Goal: Information Seeking & Learning: Find specific fact

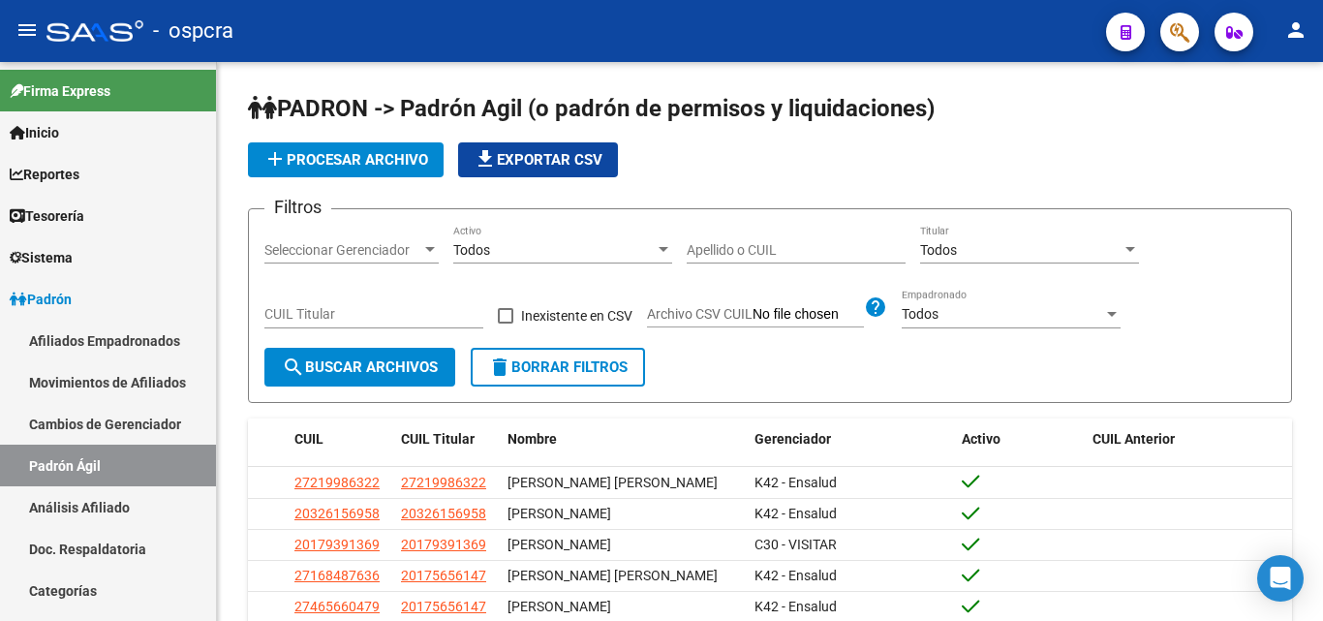
scroll to position [387, 0]
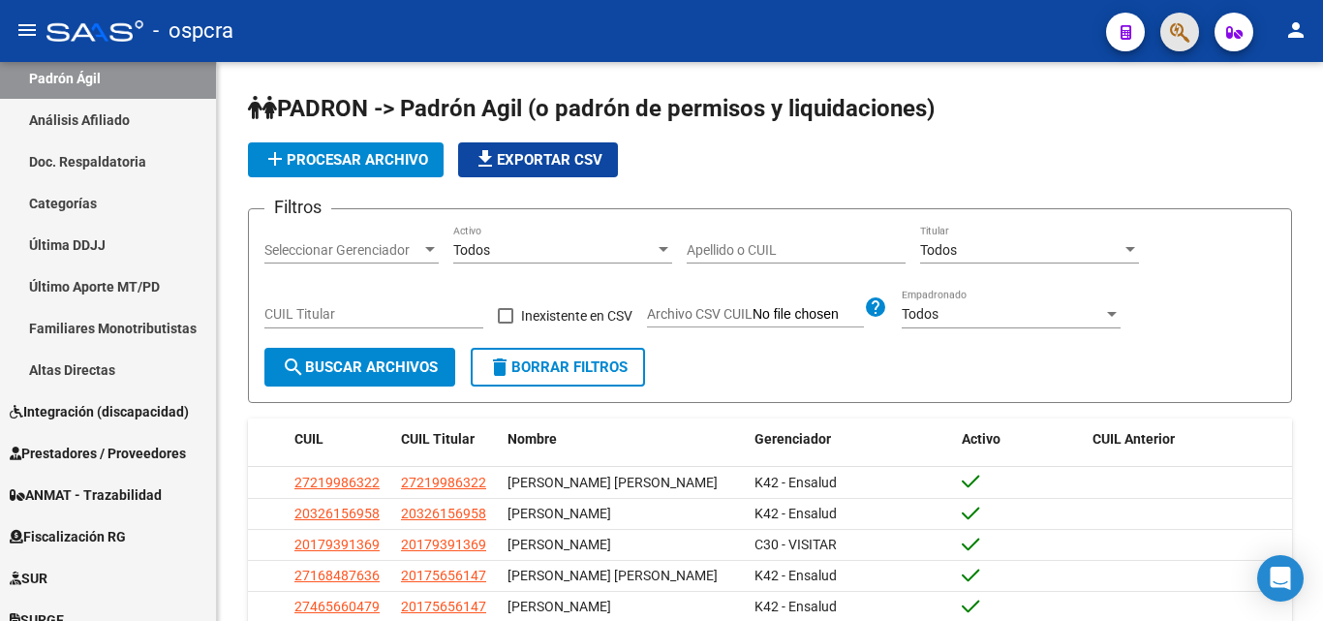
click at [1169, 37] on button "button" at bounding box center [1179, 32] width 39 height 39
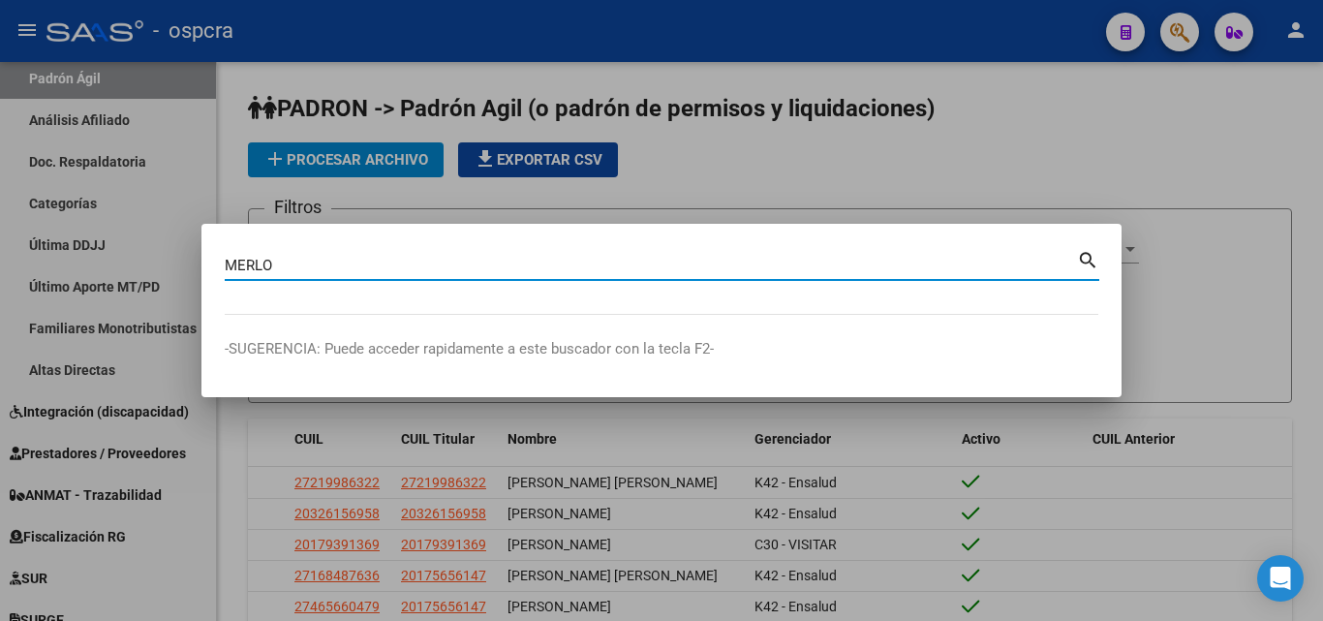
type input "MERLO"
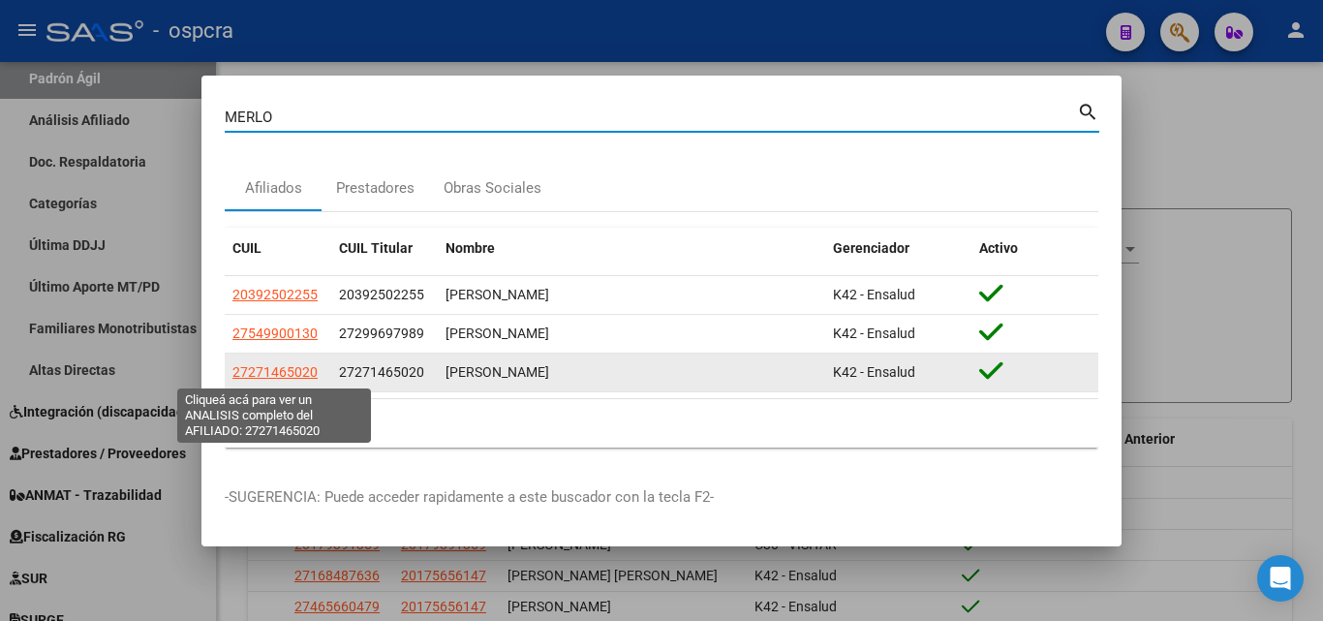
click at [271, 372] on span "27271465020" at bounding box center [274, 371] width 85 height 15
type textarea "27271465020"
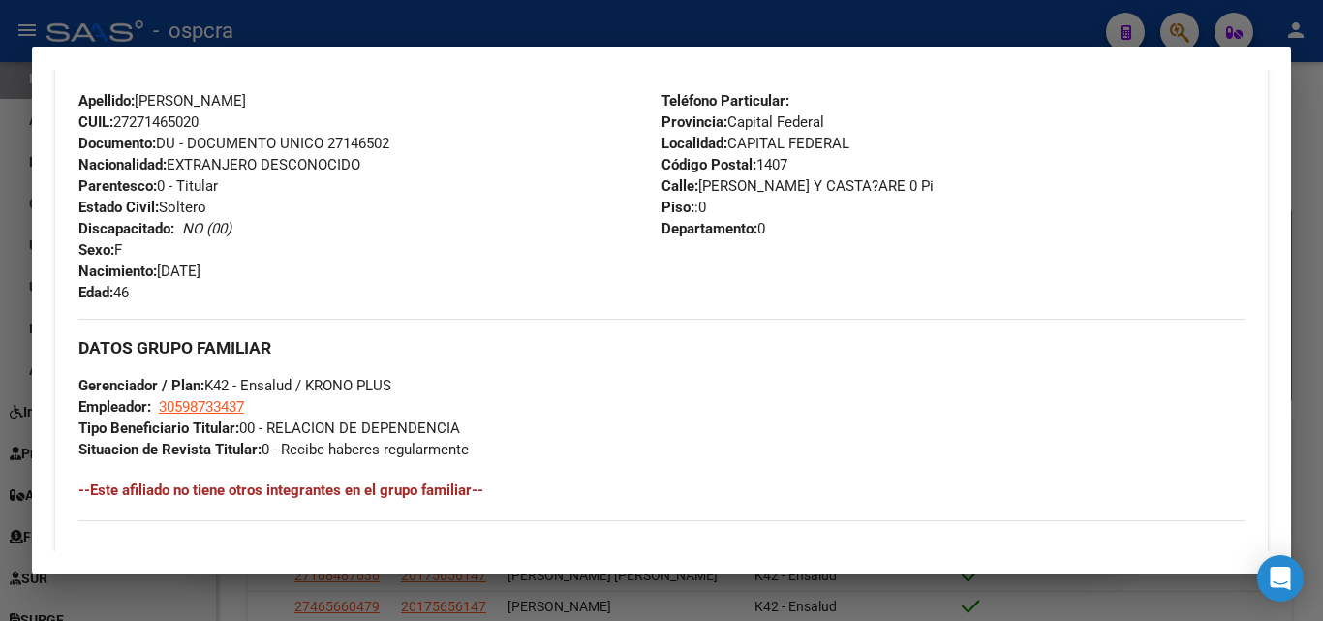
scroll to position [1274, 0]
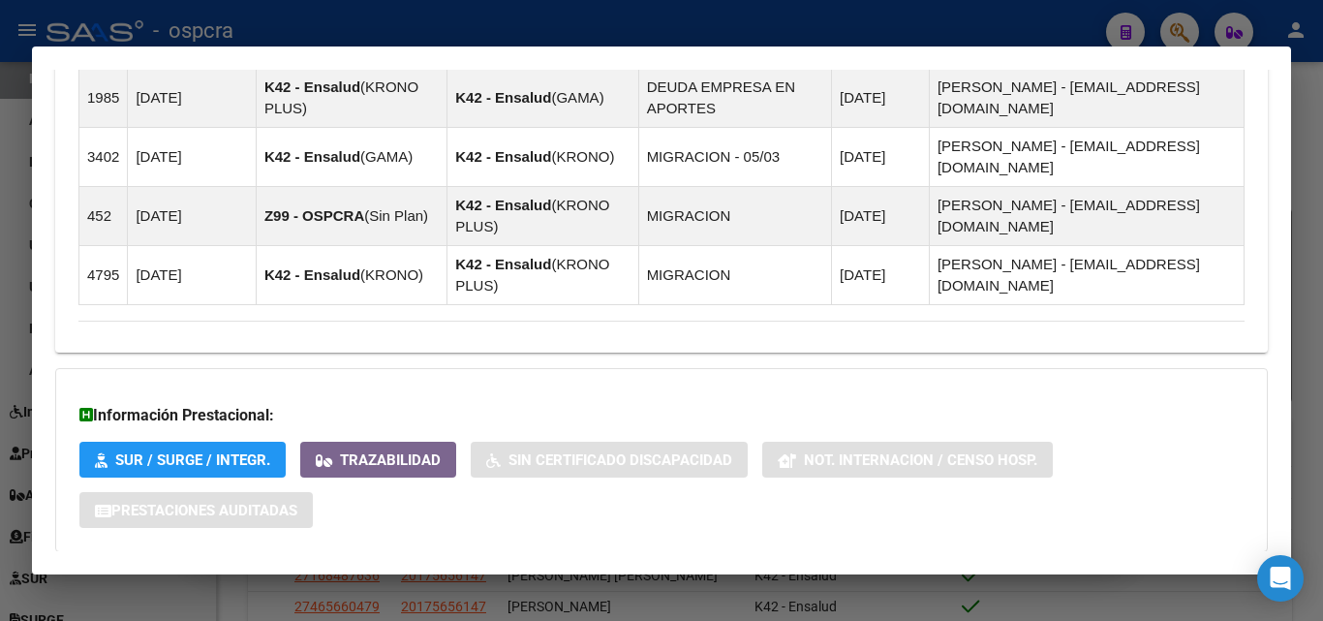
click at [333, 581] on span "Aportes y Contribuciones del Afiliado: 27271465020" at bounding box center [288, 590] width 363 height 18
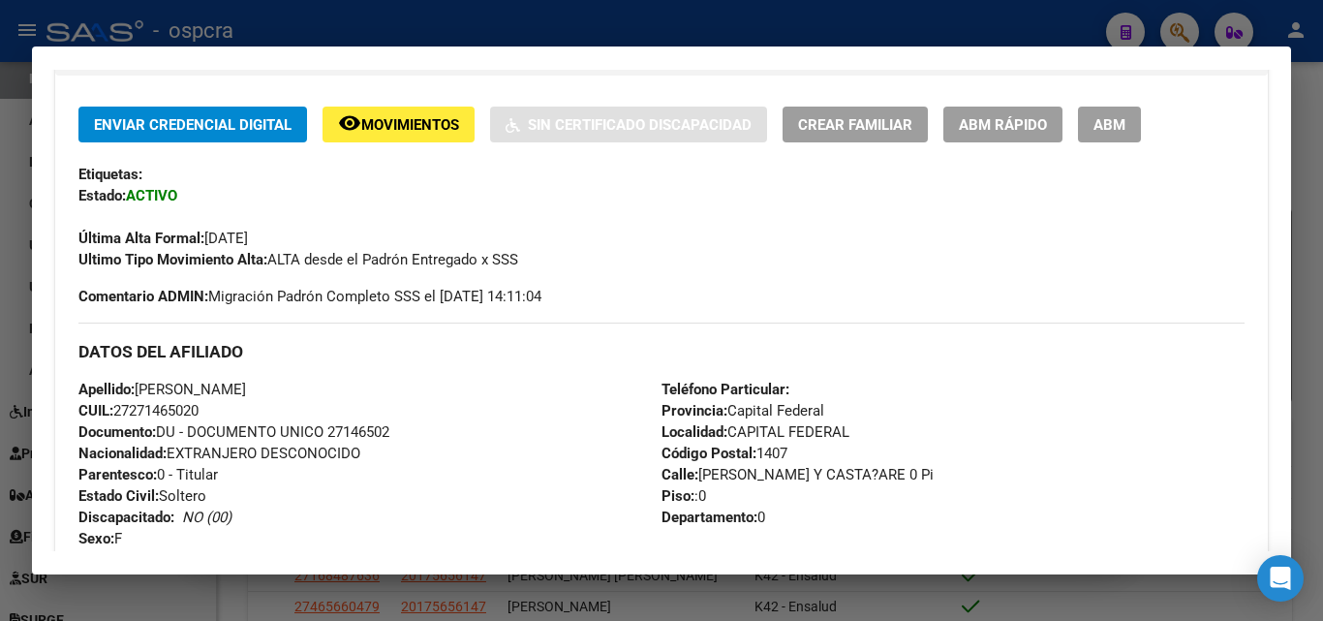
scroll to position [0, 0]
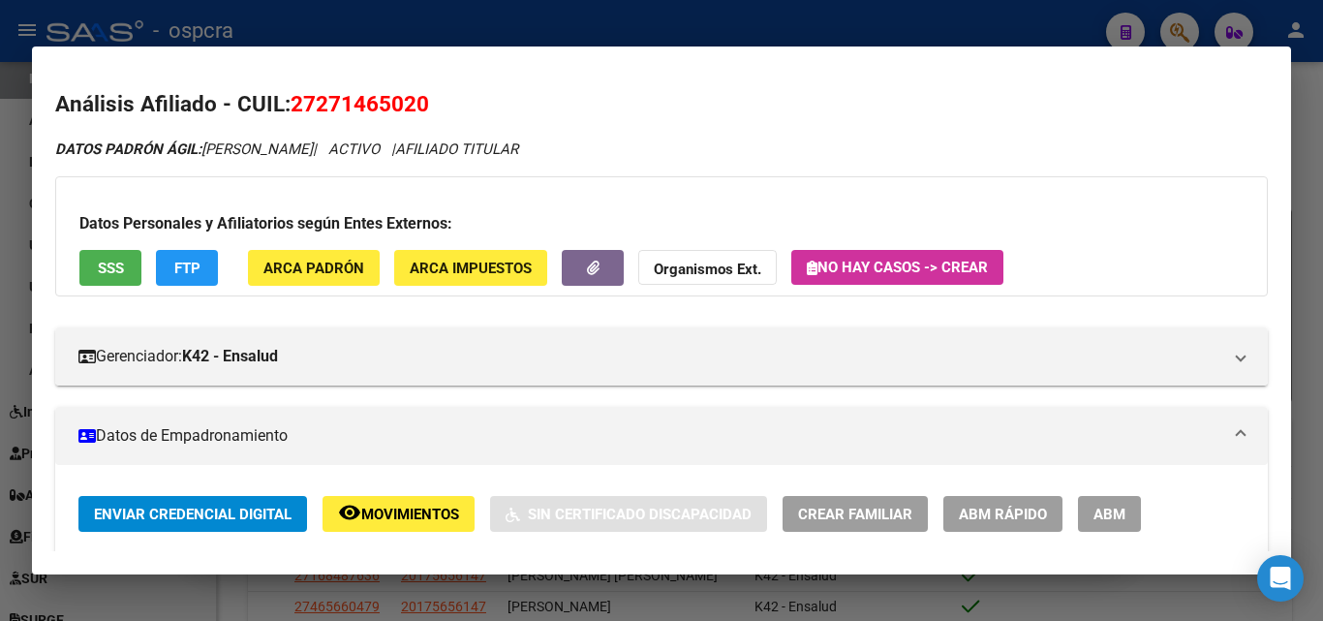
drag, startPoint x: 0, startPoint y: 353, endPoint x: 9, endPoint y: 314, distance: 40.6
click at [0, 352] on div at bounding box center [661, 310] width 1323 height 621
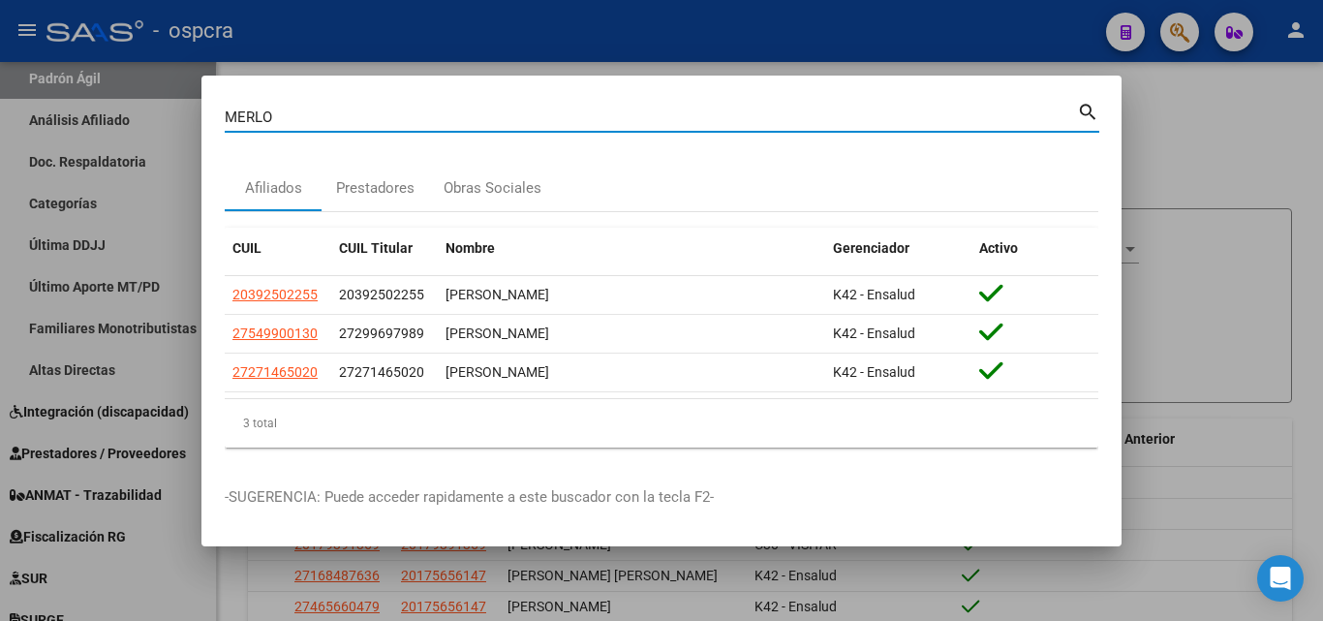
drag, startPoint x: 260, startPoint y: 107, endPoint x: 76, endPoint y: 131, distance: 186.5
click at [76, 131] on div "MERLO Buscar (apellido, dni, cuil, nro traspaso, cuit, obra social) search Afil…" at bounding box center [661, 310] width 1323 height 621
type input "maccaferro"
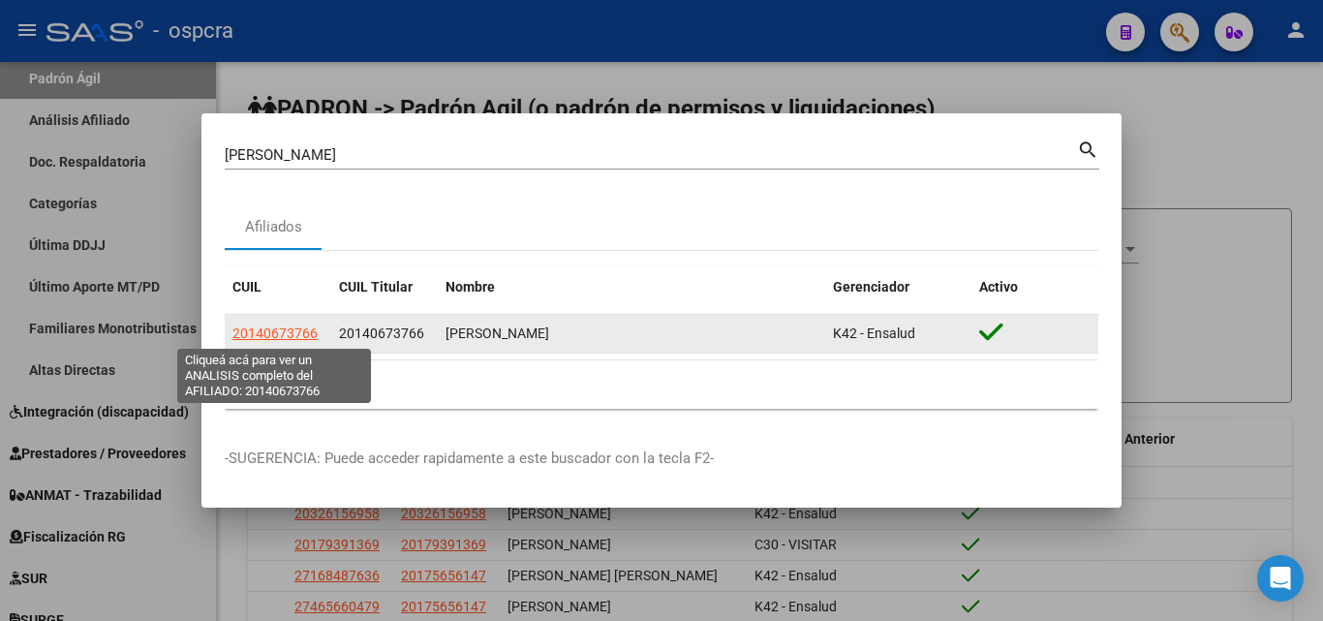
click at [255, 333] on span "20140673766" at bounding box center [274, 332] width 85 height 15
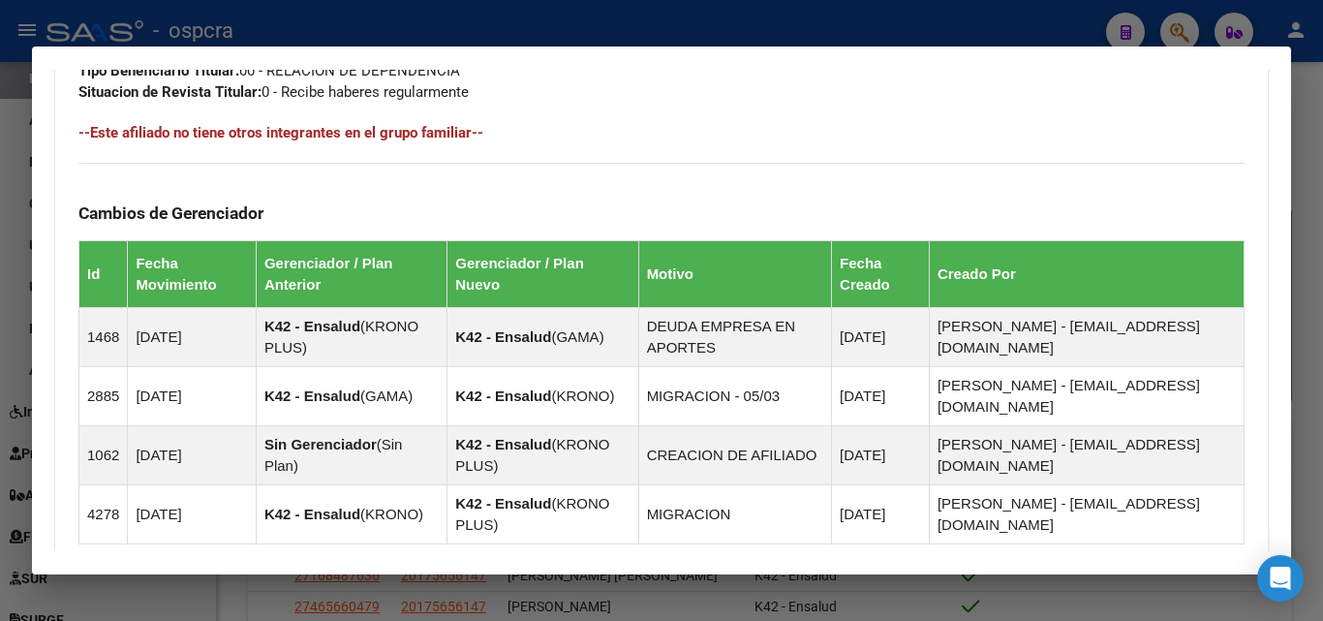
scroll to position [1259, 0]
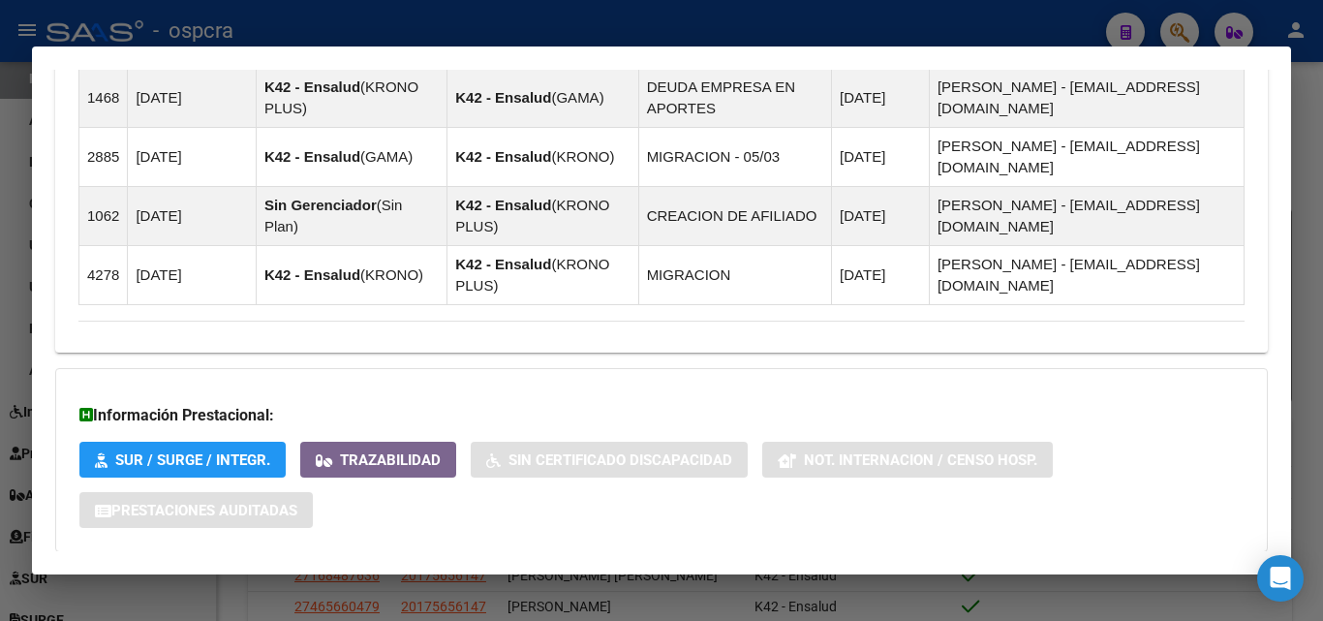
click at [391, 581] on span "Aportes y Contribuciones del Afiliado: 20140673766" at bounding box center [288, 590] width 363 height 18
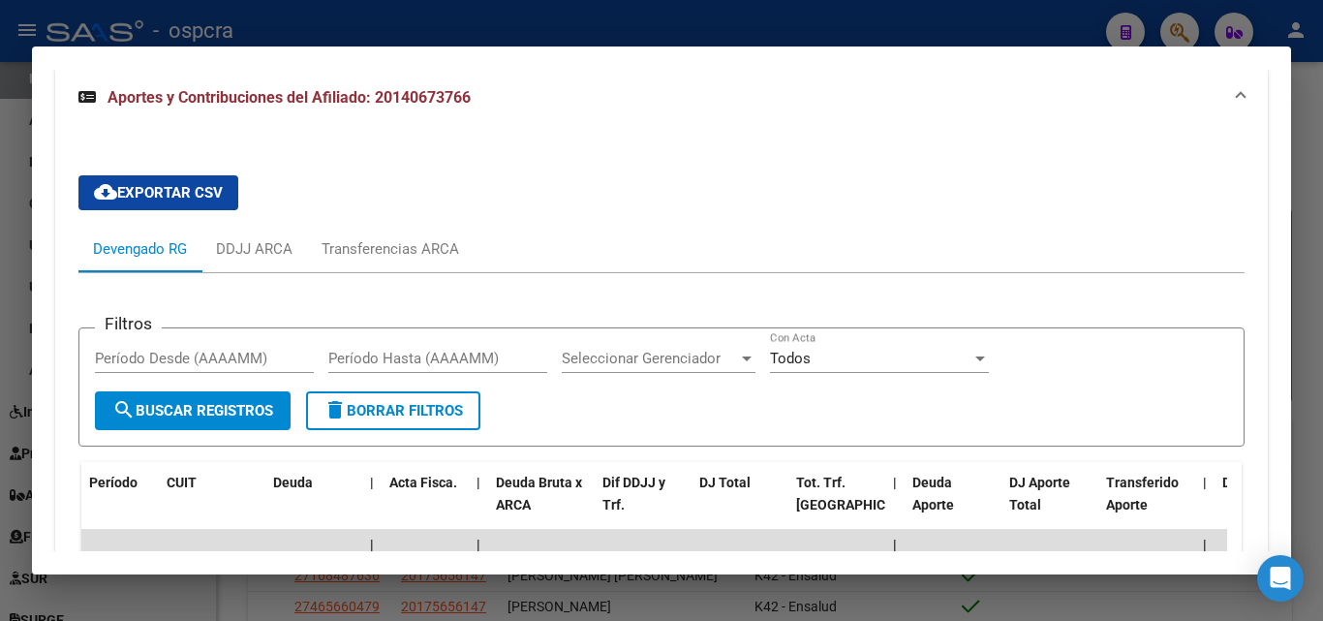
scroll to position [1856, 0]
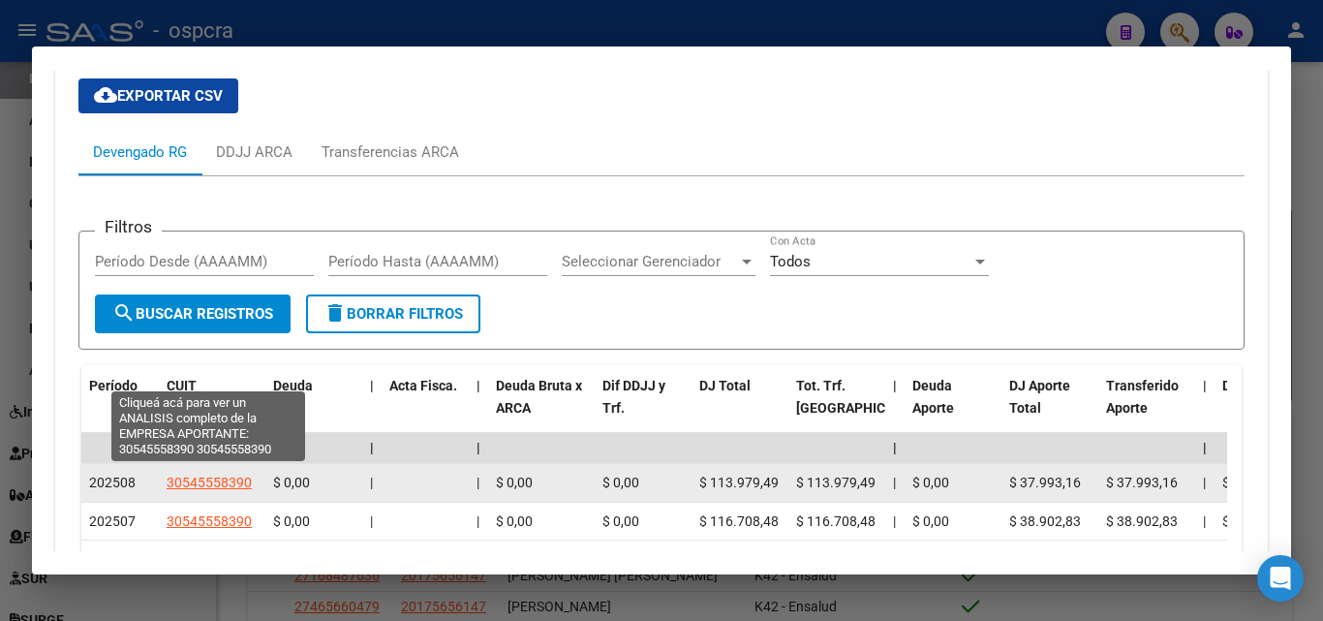
click at [213, 474] on span "30545558390" at bounding box center [209, 481] width 85 height 15
type textarea "30545558390"
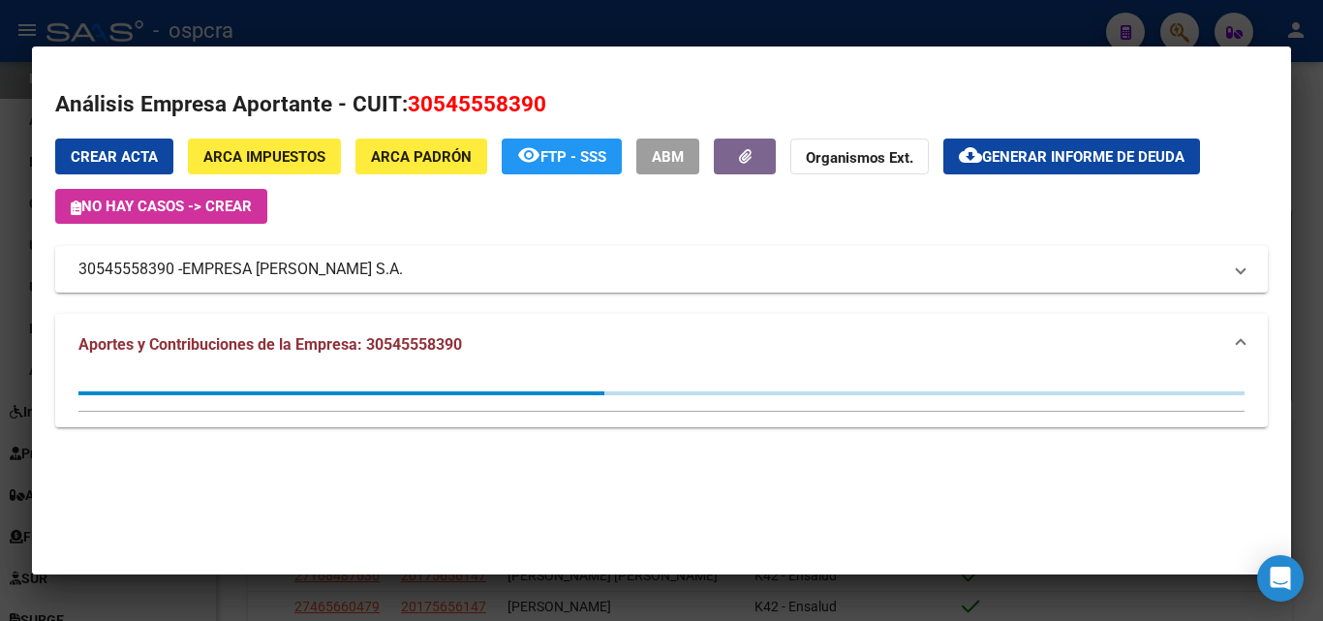
click at [0, 349] on div at bounding box center [661, 310] width 1323 height 621
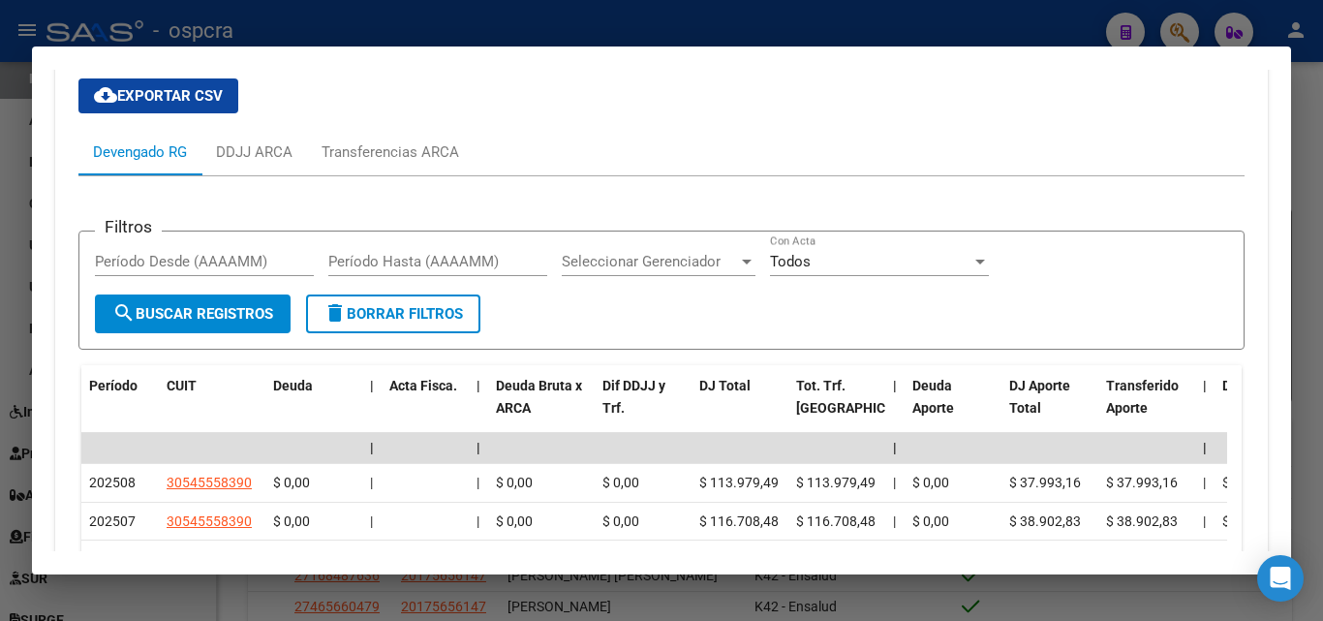
click at [0, 259] on div at bounding box center [661, 310] width 1323 height 621
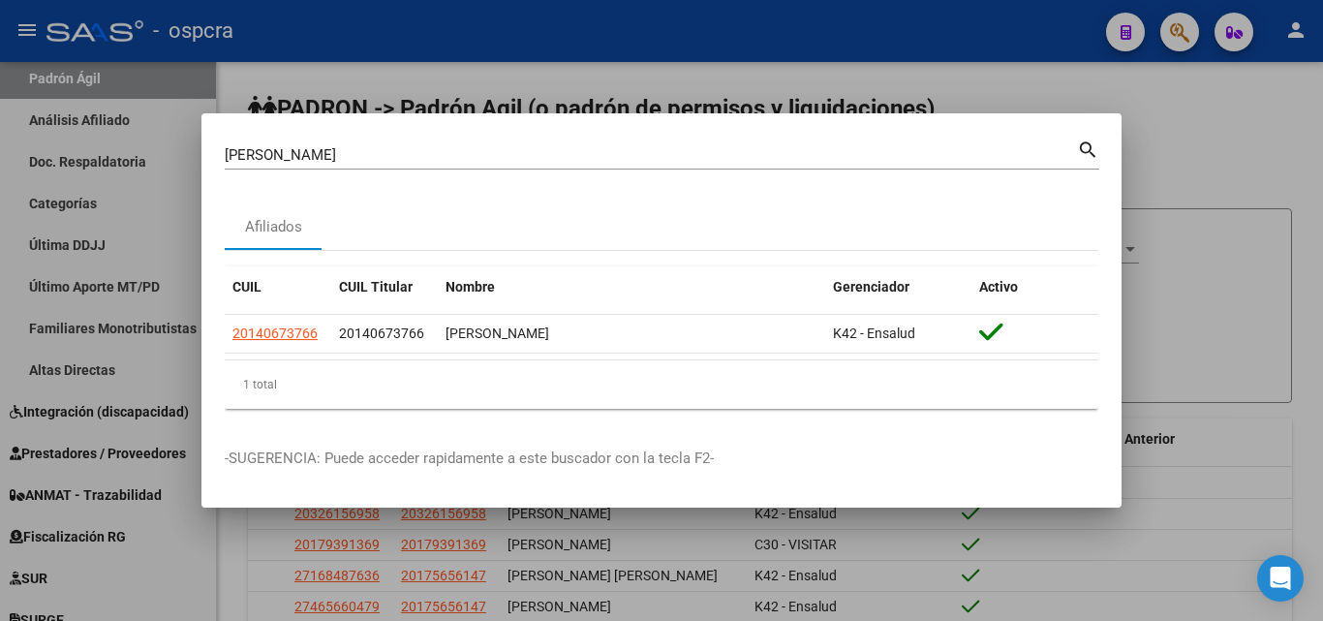
click at [1252, 289] on div at bounding box center [661, 310] width 1323 height 621
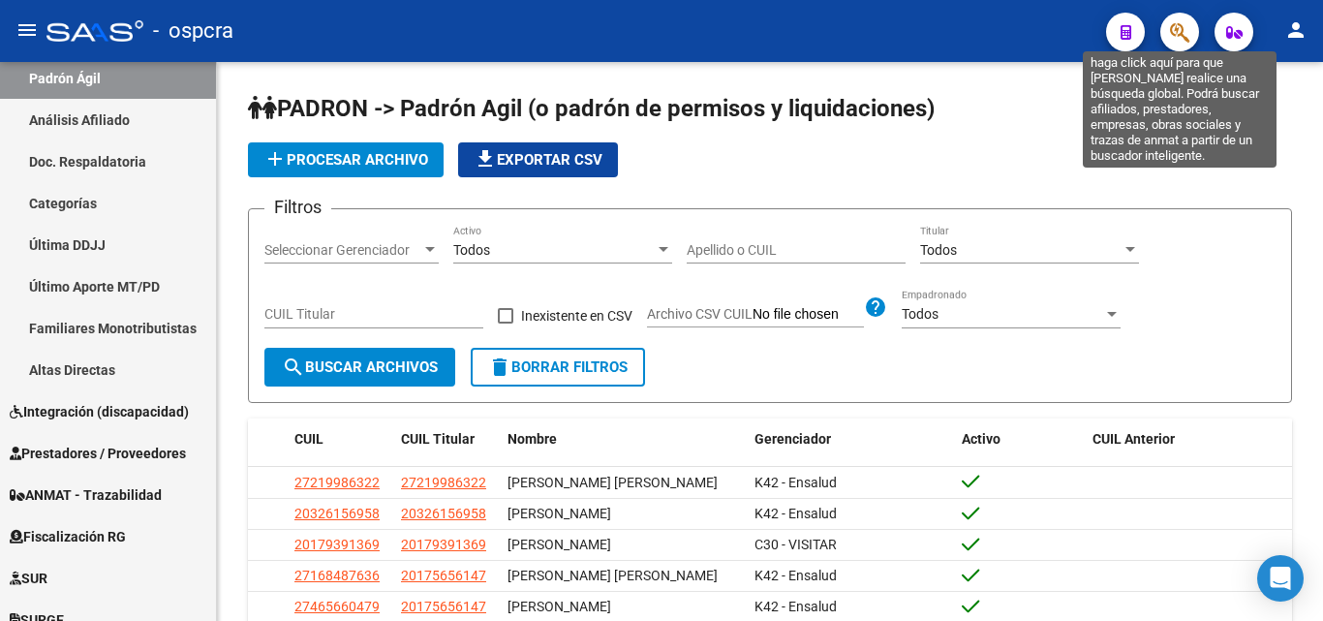
click at [1176, 41] on icon "button" at bounding box center [1179, 32] width 19 height 22
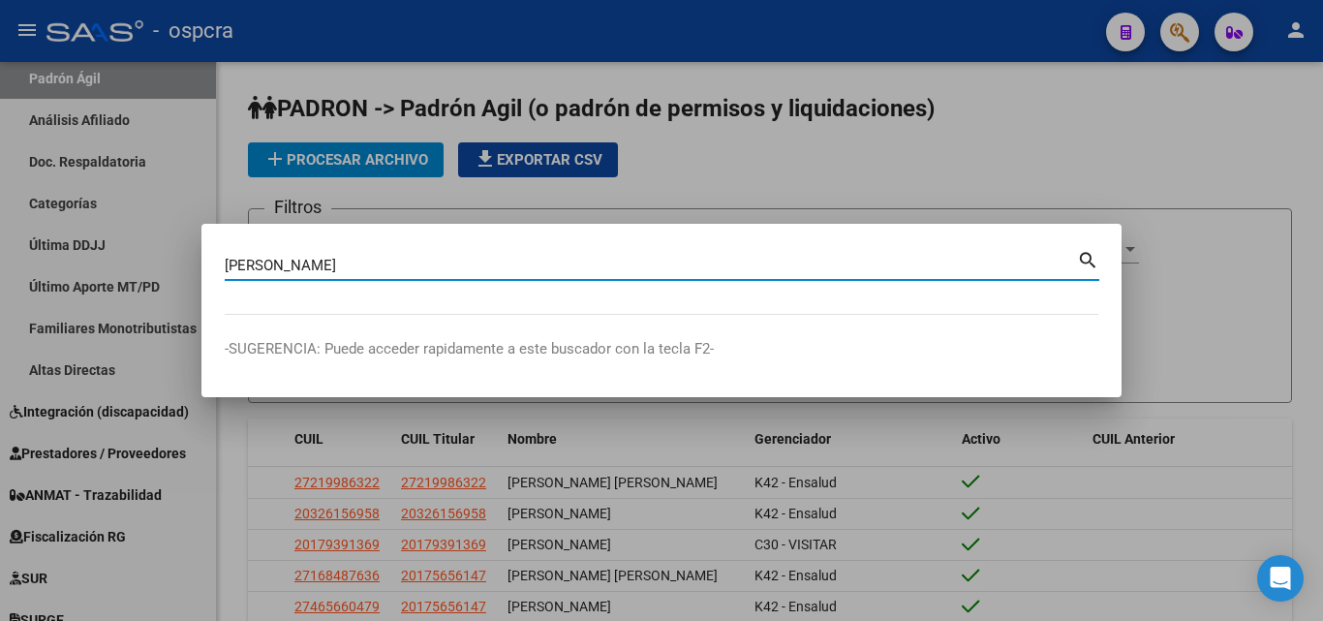
type input "mendoza"
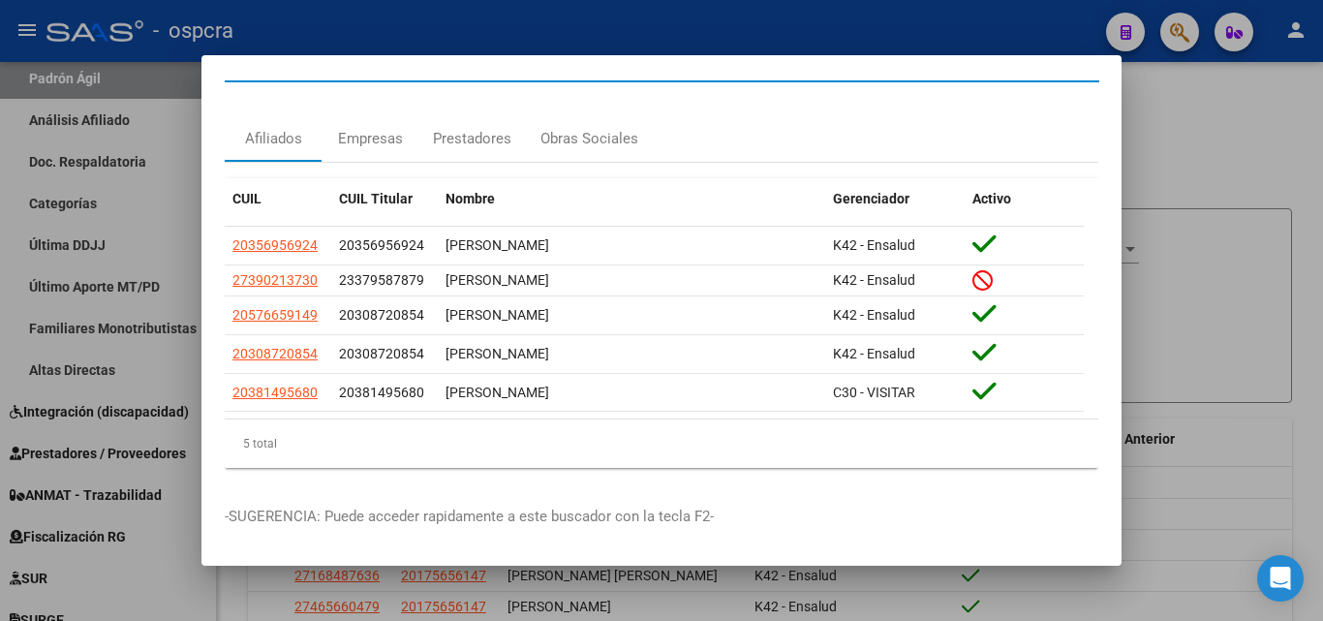
scroll to position [49, 0]
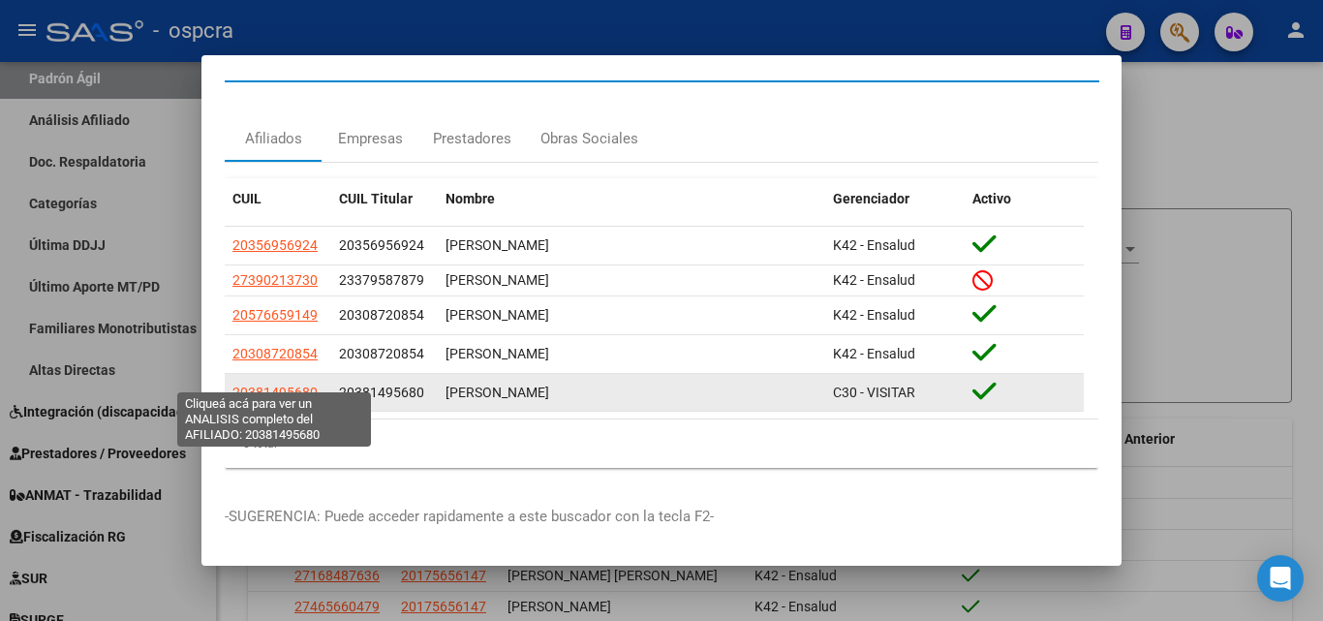
click at [272, 384] on span "20381495680" at bounding box center [274, 391] width 85 height 15
type textarea "20381495680"
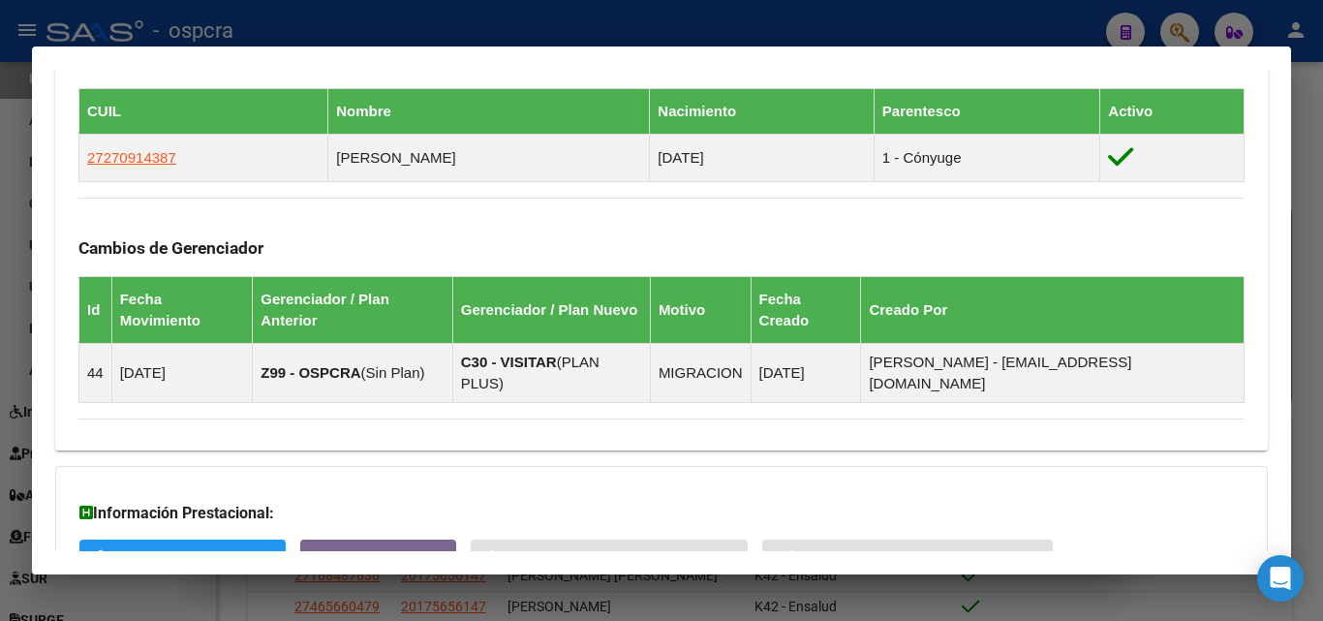
scroll to position [1227, 0]
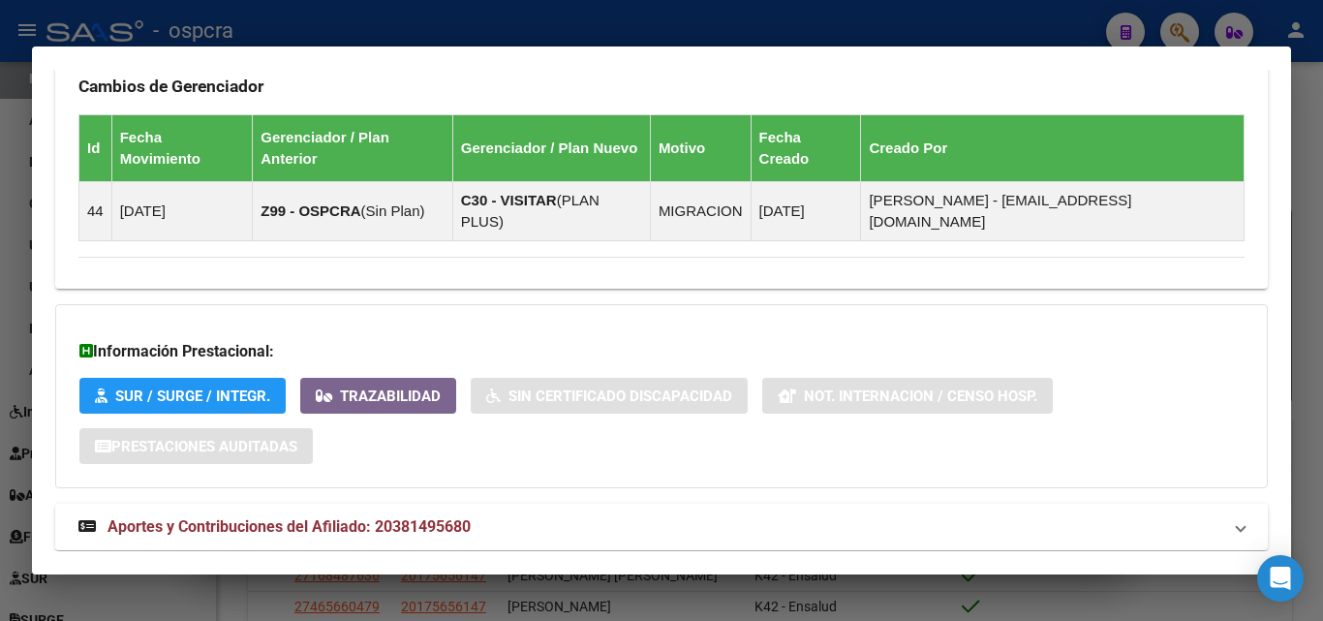
click at [386, 517] on span "Aportes y Contribuciones del Afiliado: 20381495680" at bounding box center [288, 526] width 363 height 18
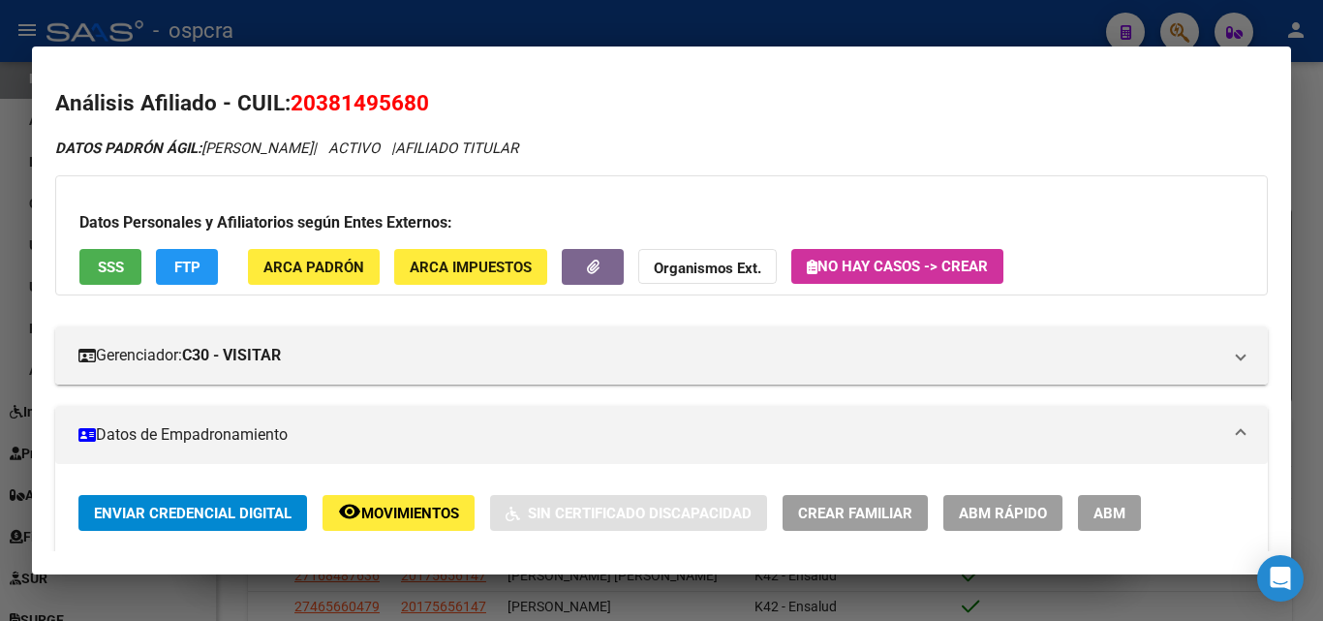
scroll to position [0, 0]
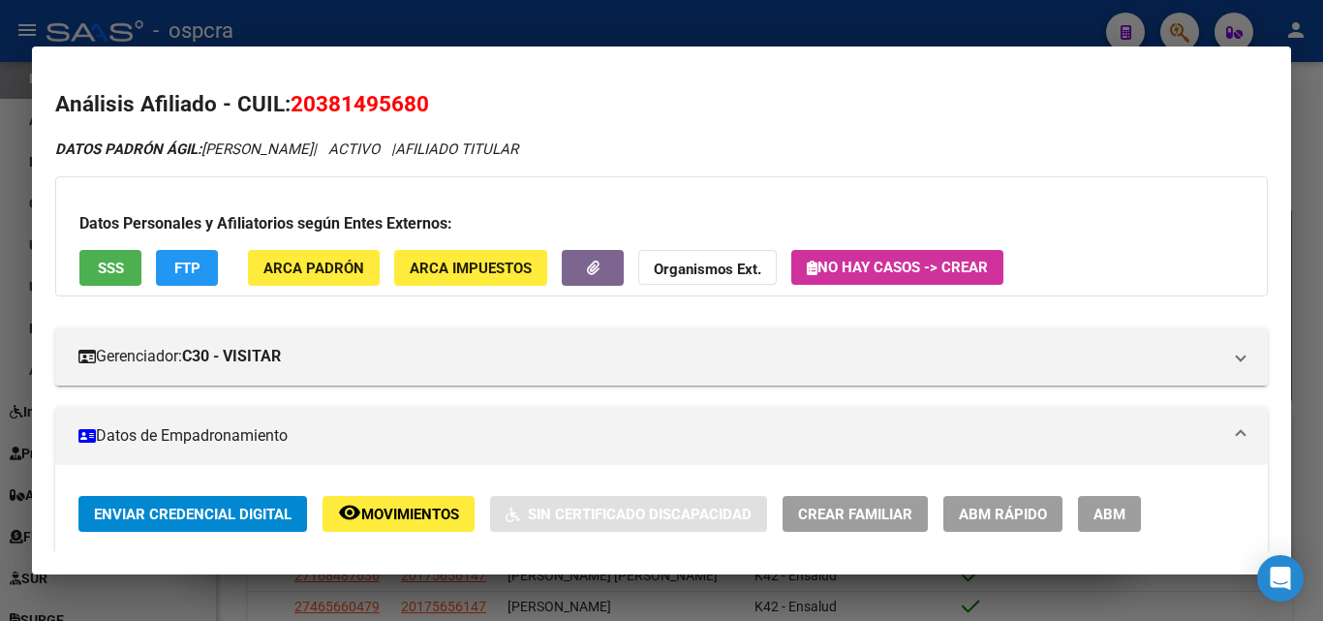
click at [414, 512] on span "Movimientos" at bounding box center [410, 513] width 98 height 17
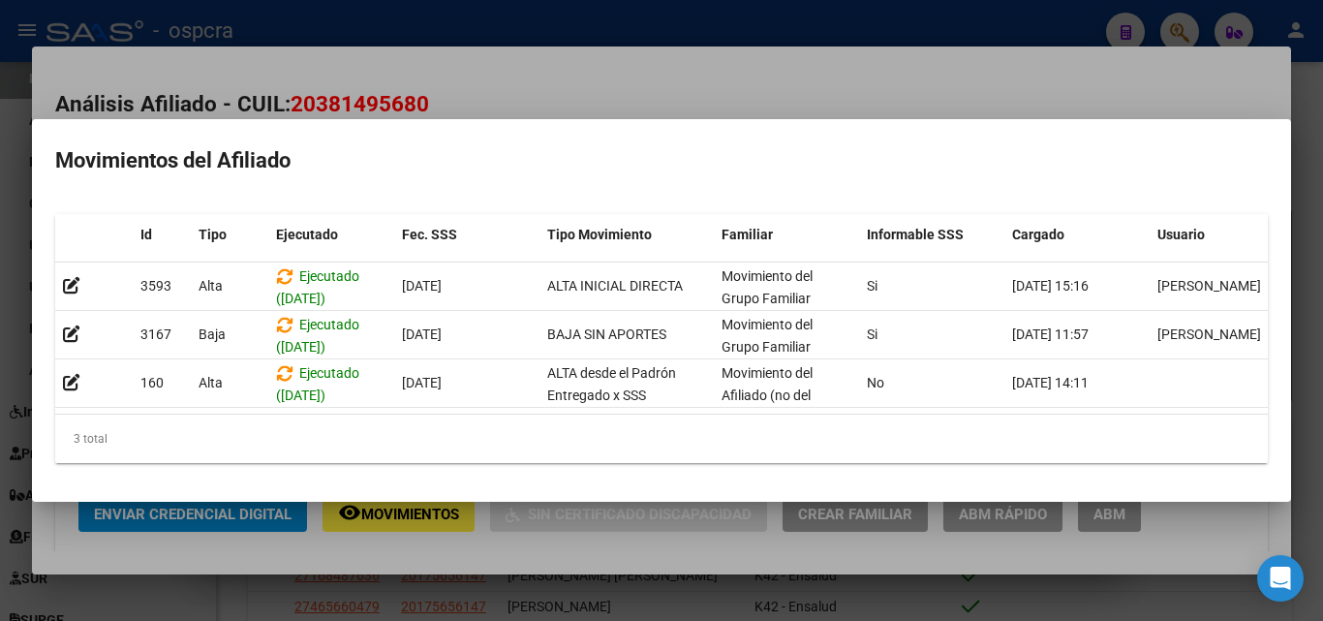
click at [3, 308] on div at bounding box center [661, 310] width 1323 height 621
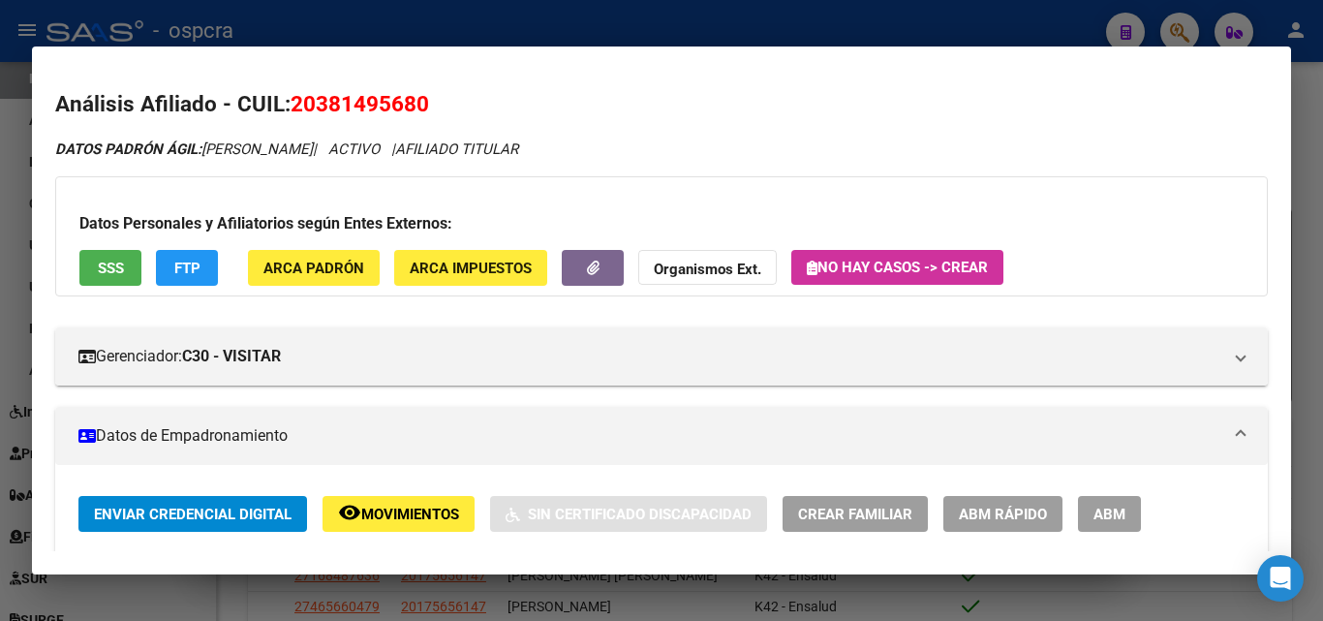
click at [3, 308] on div at bounding box center [661, 310] width 1323 height 621
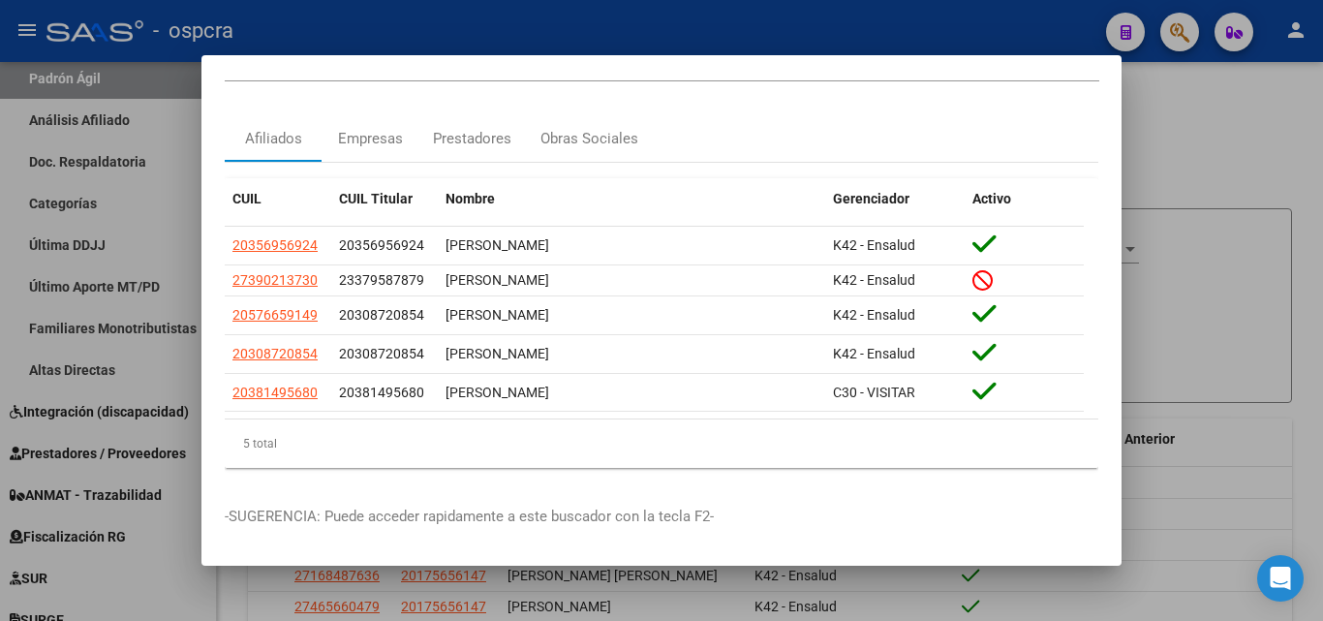
click at [1295, 355] on div at bounding box center [661, 310] width 1323 height 621
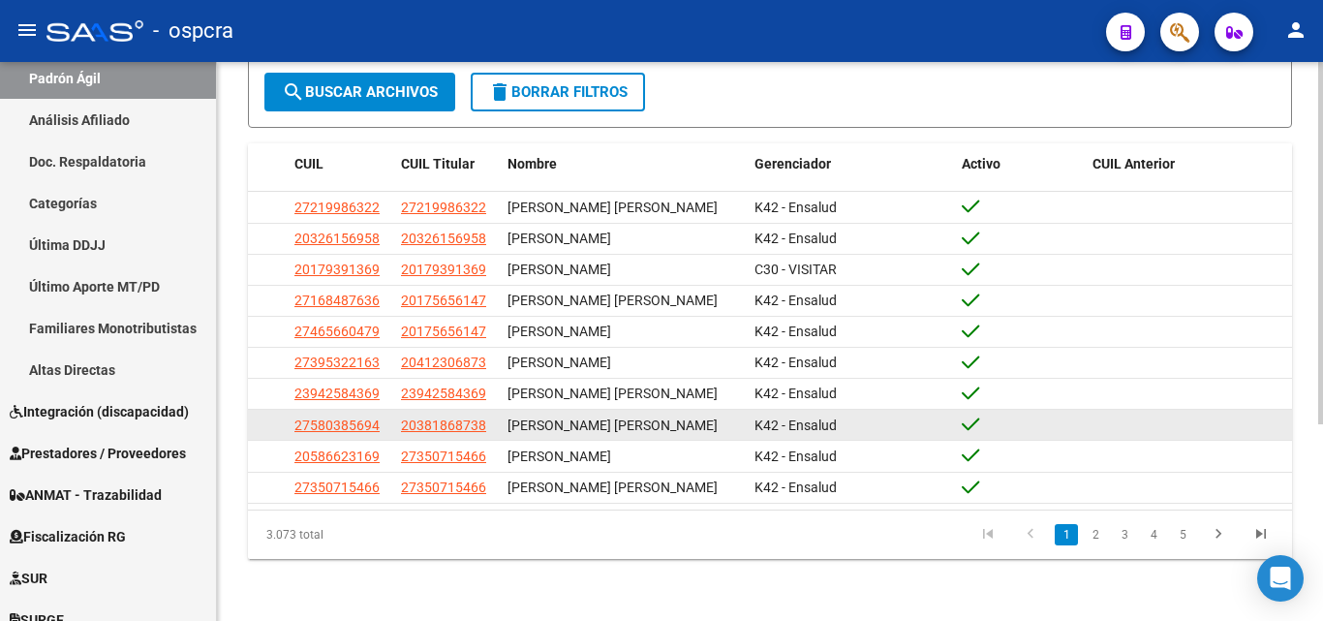
scroll to position [290, 0]
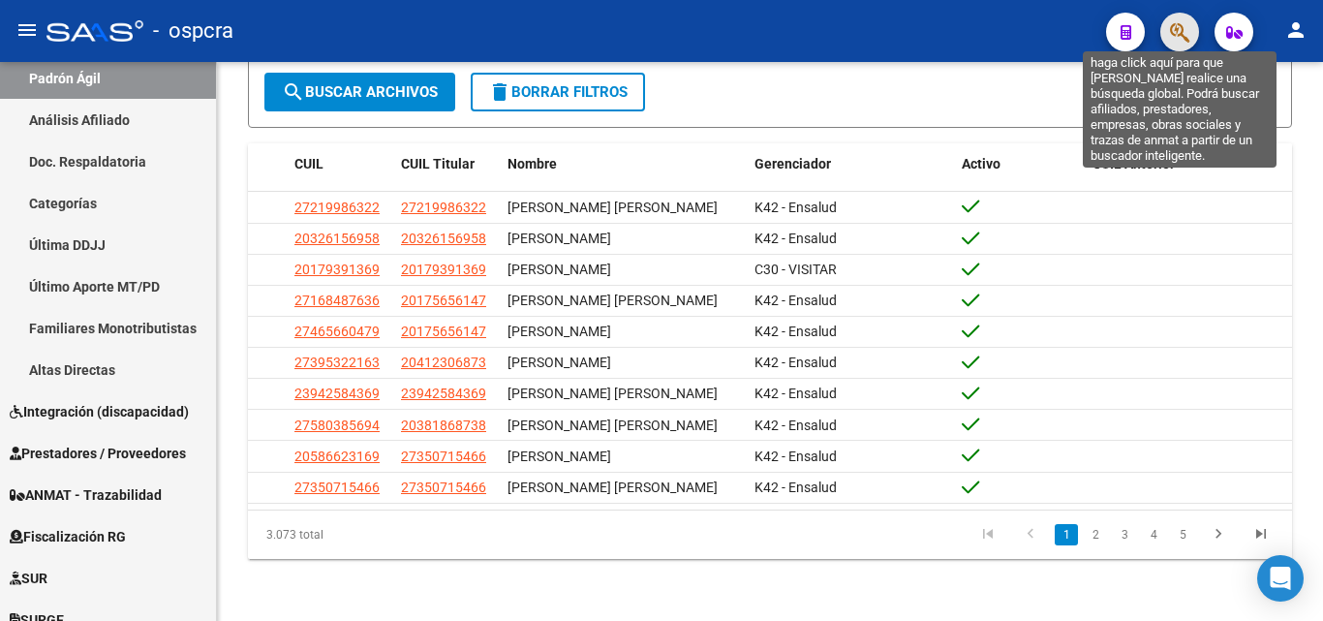
click at [1184, 28] on icon "button" at bounding box center [1179, 32] width 19 height 22
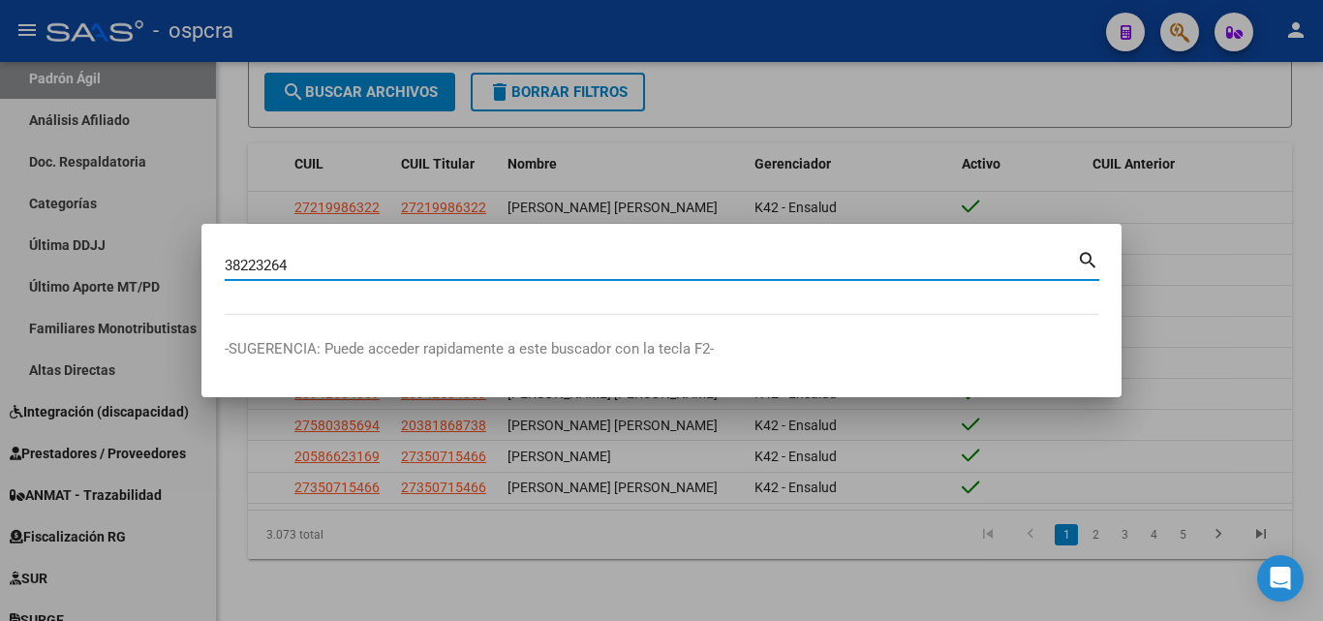
type input "38223264"
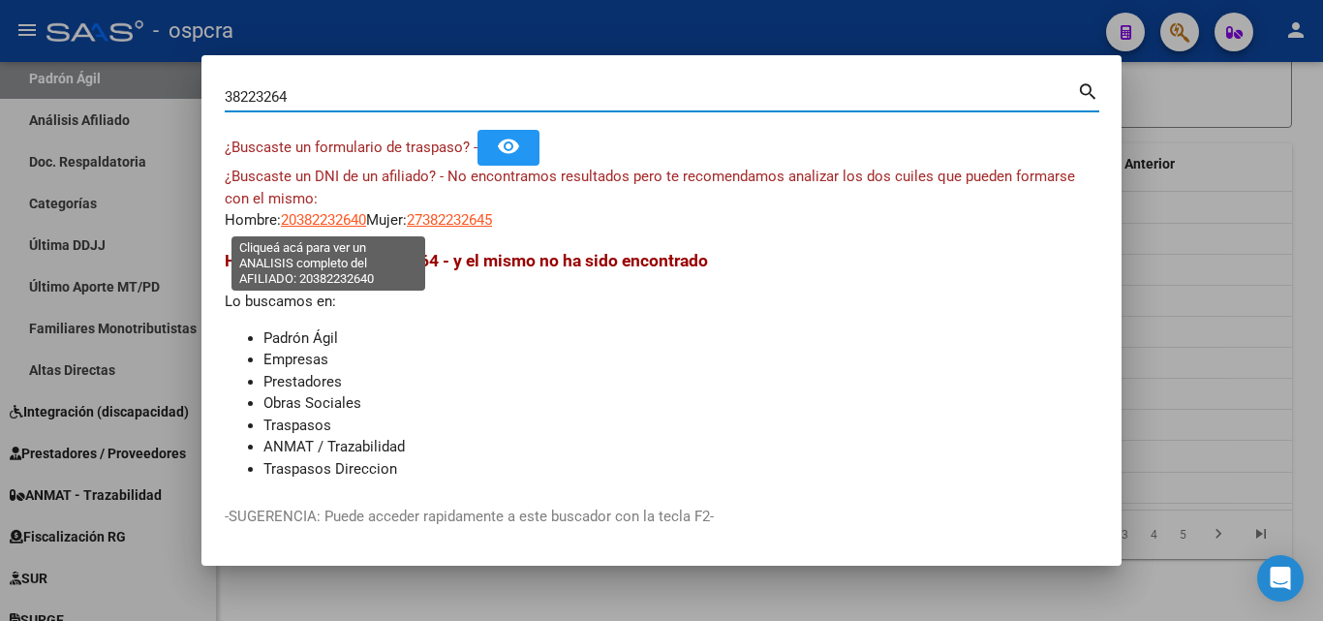
click at [319, 221] on span "20382232640" at bounding box center [323, 219] width 85 height 17
type textarea "20382232640"
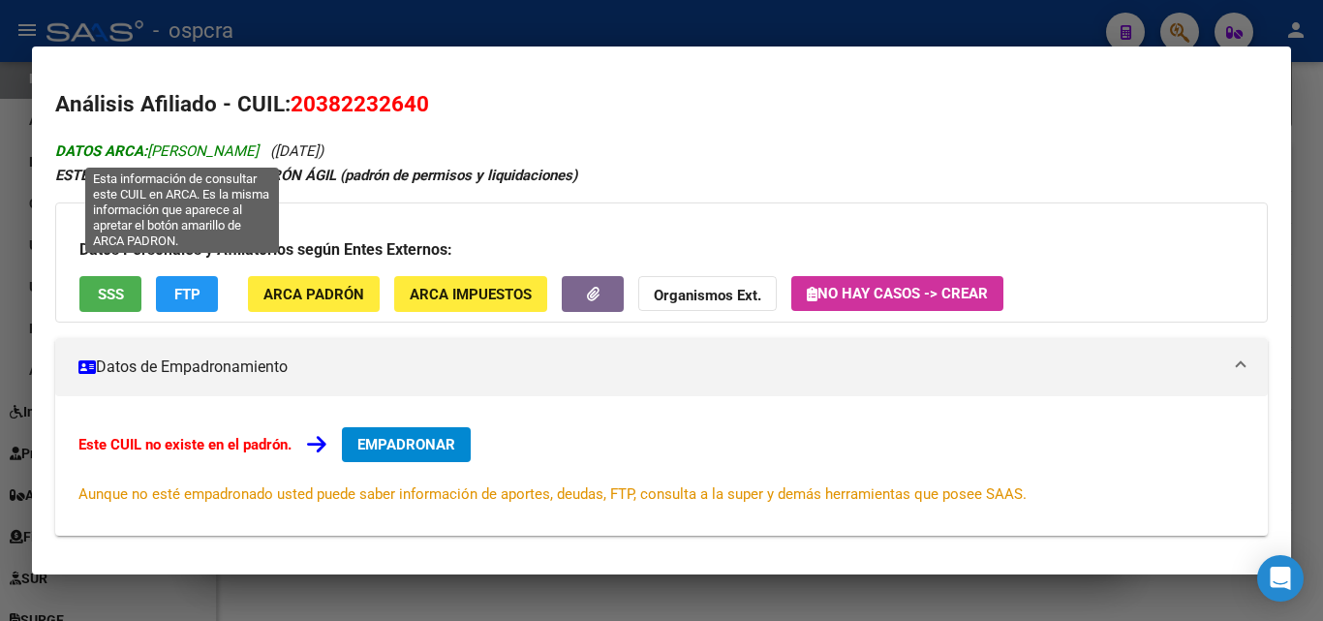
drag, startPoint x: 154, startPoint y: 150, endPoint x: 300, endPoint y: 148, distance: 146.2
click at [259, 146] on span "DATOS ARCA: GOMEZ JORGE MATIAS" at bounding box center [156, 150] width 203 height 17
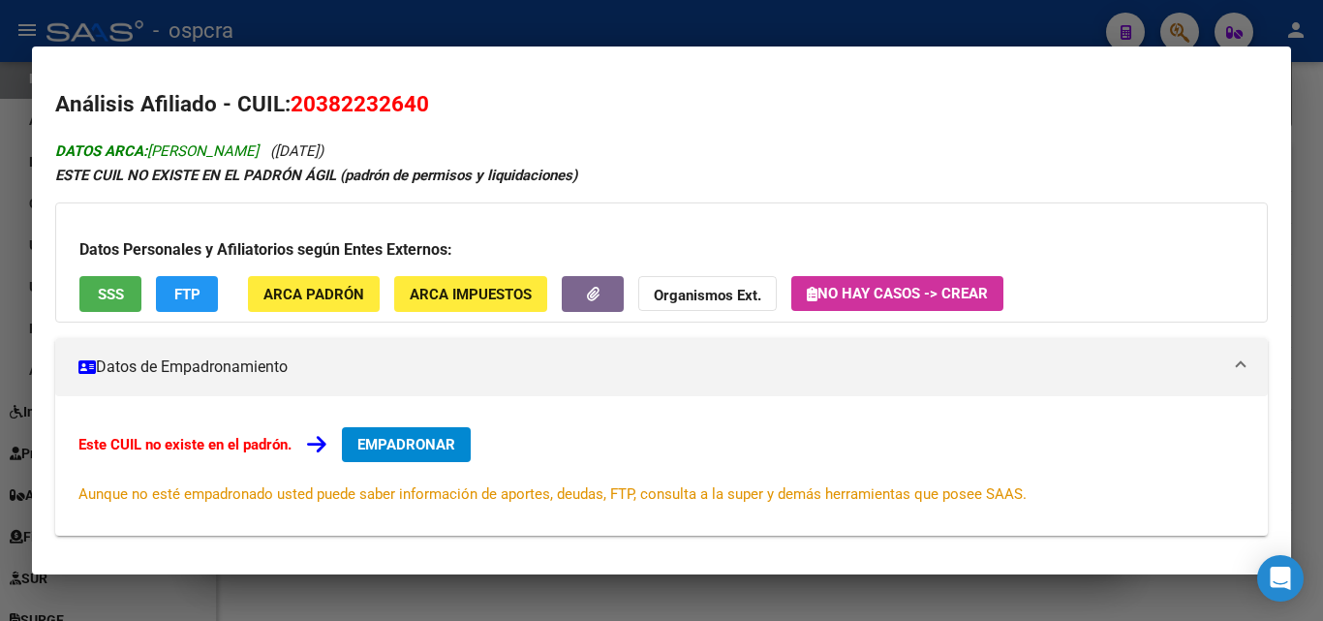
copy span "GOMEZ JORGE MATIAS"
click at [759, 16] on div at bounding box center [661, 310] width 1323 height 621
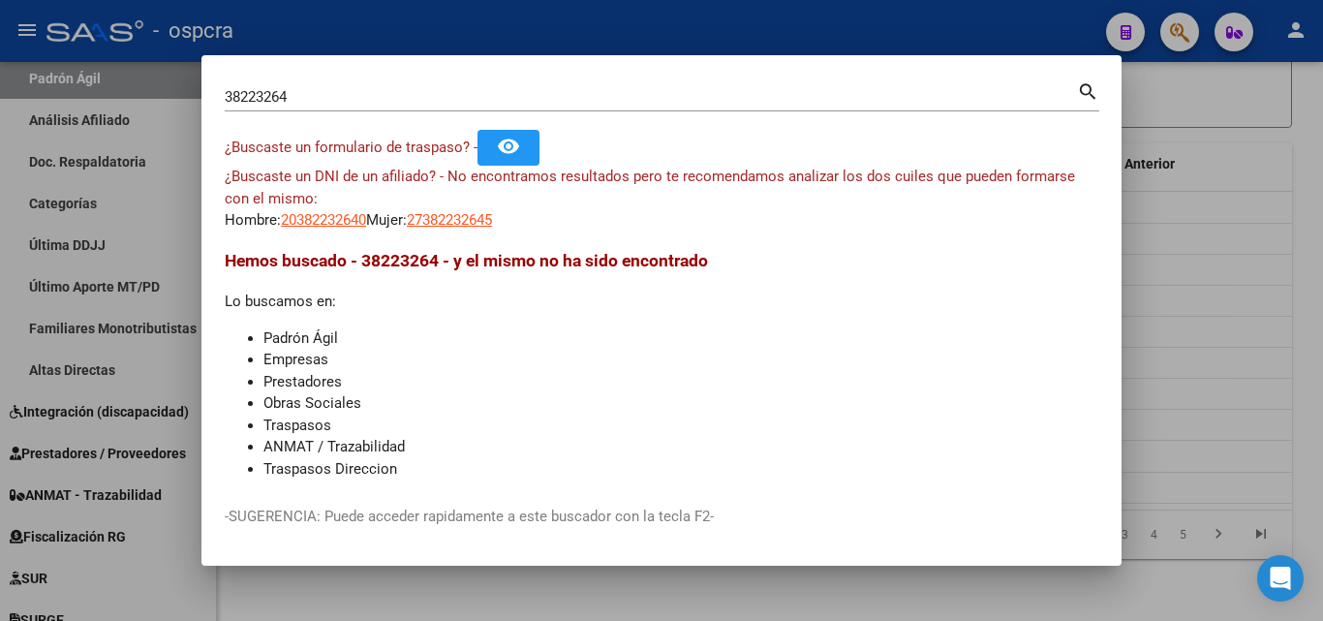
click at [778, 31] on div at bounding box center [661, 310] width 1323 height 621
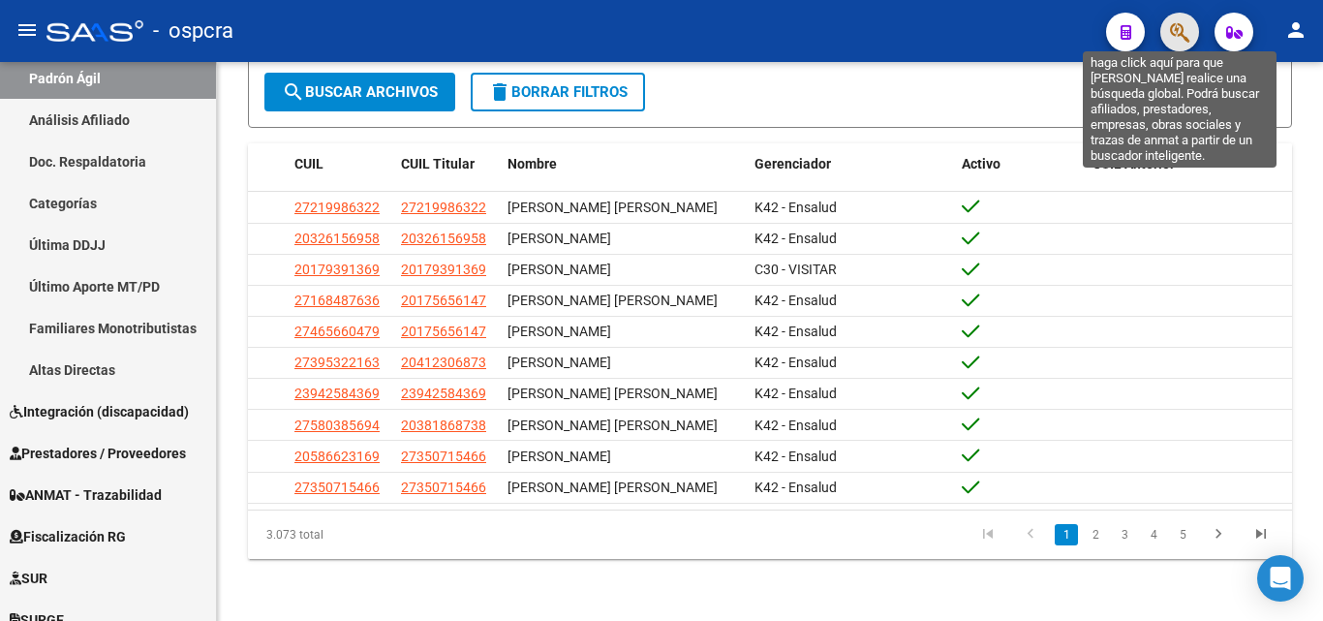
click at [1185, 23] on icon "button" at bounding box center [1179, 32] width 19 height 22
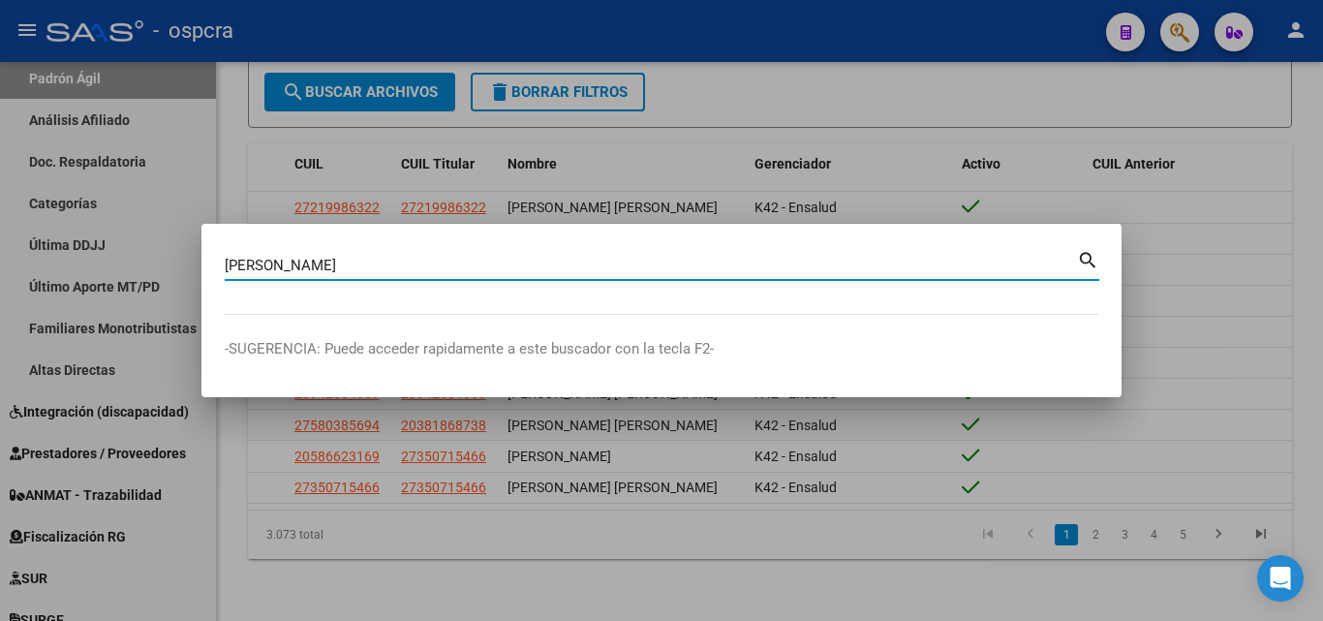
type input "muñoz"
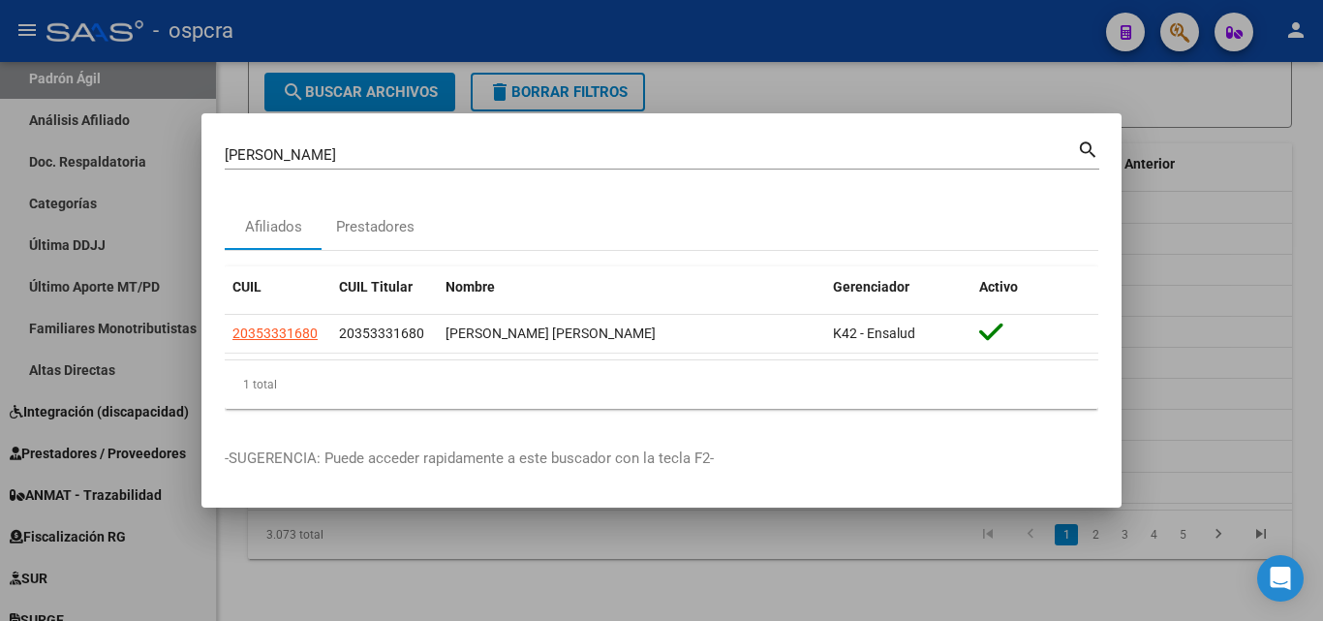
click at [1244, 357] on div at bounding box center [661, 310] width 1323 height 621
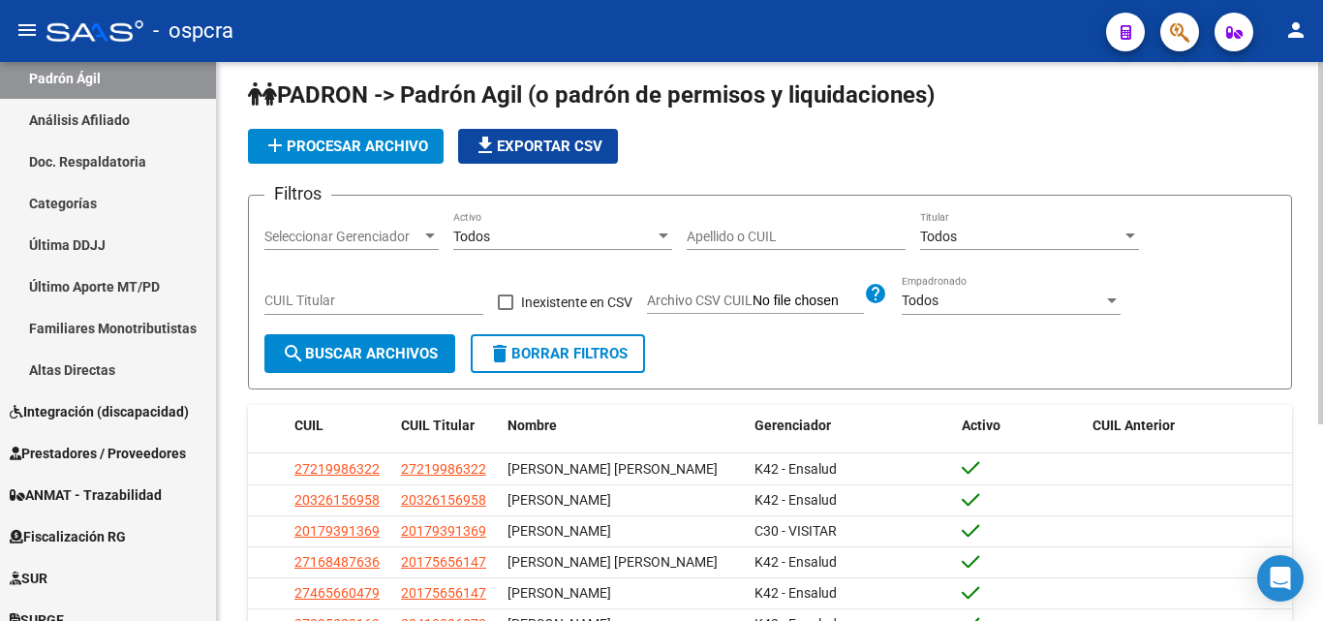
scroll to position [0, 0]
